Goal: Navigation & Orientation: Find specific page/section

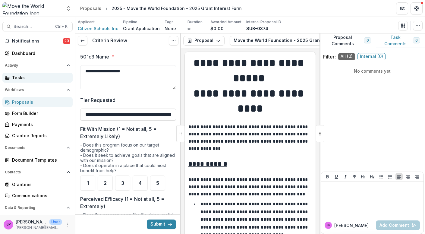
click at [27, 76] on div "Tasks" at bounding box center [40, 77] width 56 height 6
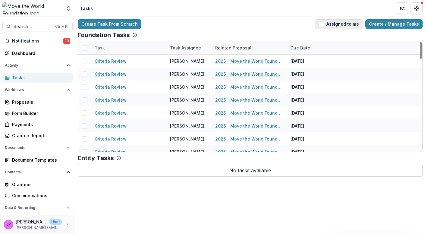
click at [325, 27] on button "Assigned to me" at bounding box center [338, 24] width 48 height 10
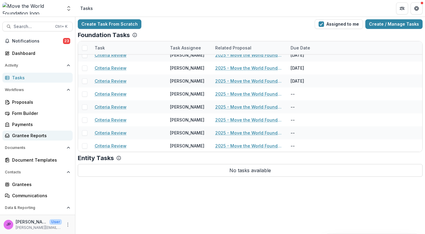
click at [29, 136] on div "Grantee Reports" at bounding box center [40, 135] width 56 height 6
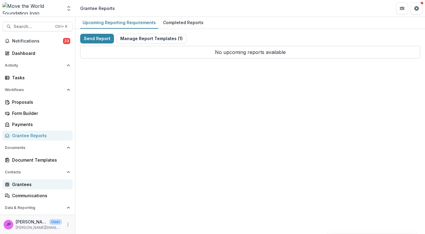
click at [27, 183] on div "Grantees" at bounding box center [40, 184] width 56 height 6
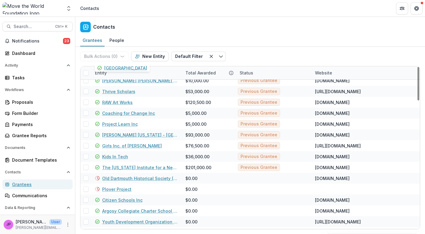
scroll to position [615, 0]
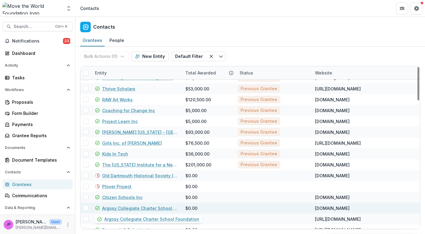
click at [158, 206] on link "Argosy Collegiate Charter School Foundation" at bounding box center [140, 208] width 76 height 6
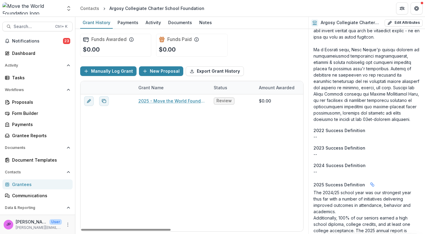
scroll to position [980, 0]
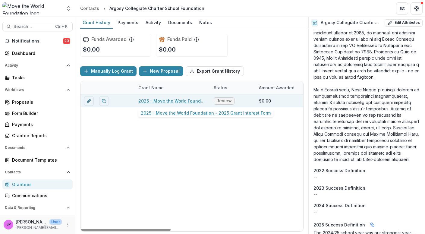
click at [186, 101] on link "2025 - Move the World Foundation - 2025 Grant Interest Form" at bounding box center [172, 101] width 68 height 6
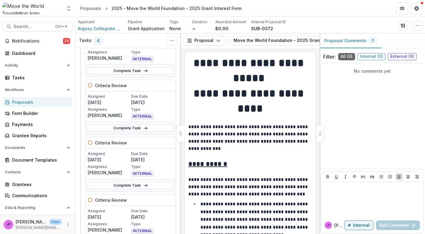
scroll to position [69, 0]
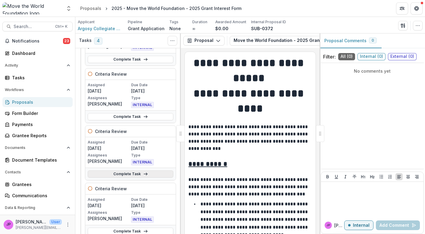
click at [126, 171] on link "Complete Task" at bounding box center [131, 173] width 86 height 7
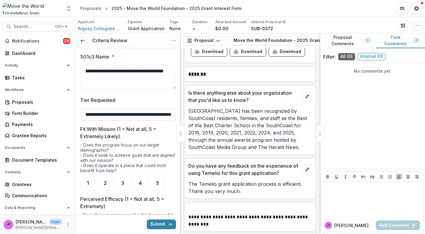
scroll to position [3749, 0]
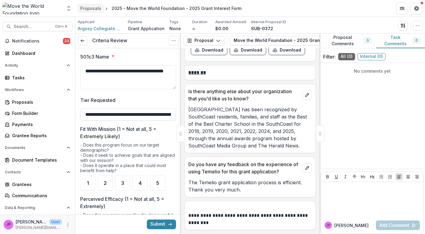
click at [87, 11] on div "Proposals" at bounding box center [90, 8] width 21 height 6
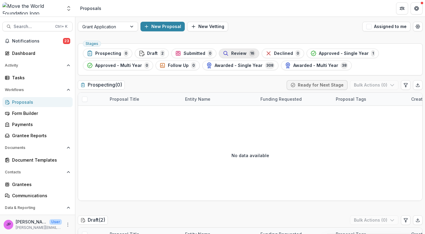
click at [232, 52] on span "Review" at bounding box center [238, 53] width 15 height 5
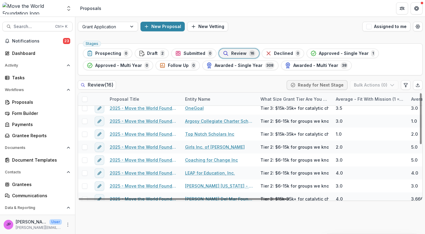
scroll to position [108, 0]
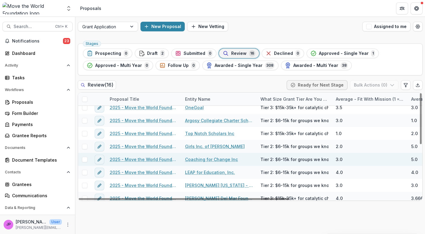
click at [220, 161] on link "Coaching for Change Inc" at bounding box center [211, 159] width 53 height 6
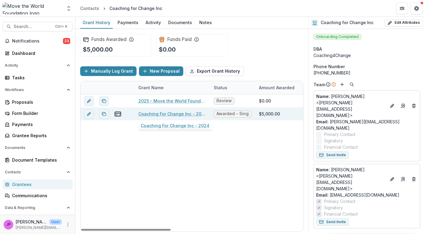
click at [156, 111] on link "Coaching For Change Inc - 2024" at bounding box center [172, 114] width 68 height 6
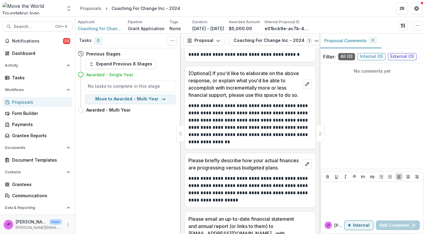
scroll to position [3222, 0]
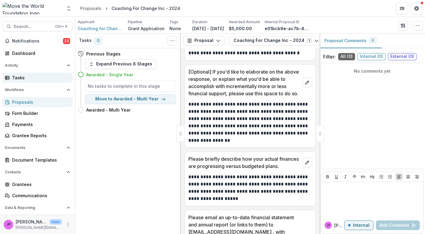
click at [20, 76] on div "Tasks" at bounding box center [40, 77] width 56 height 6
